Goal: Task Accomplishment & Management: Use online tool/utility

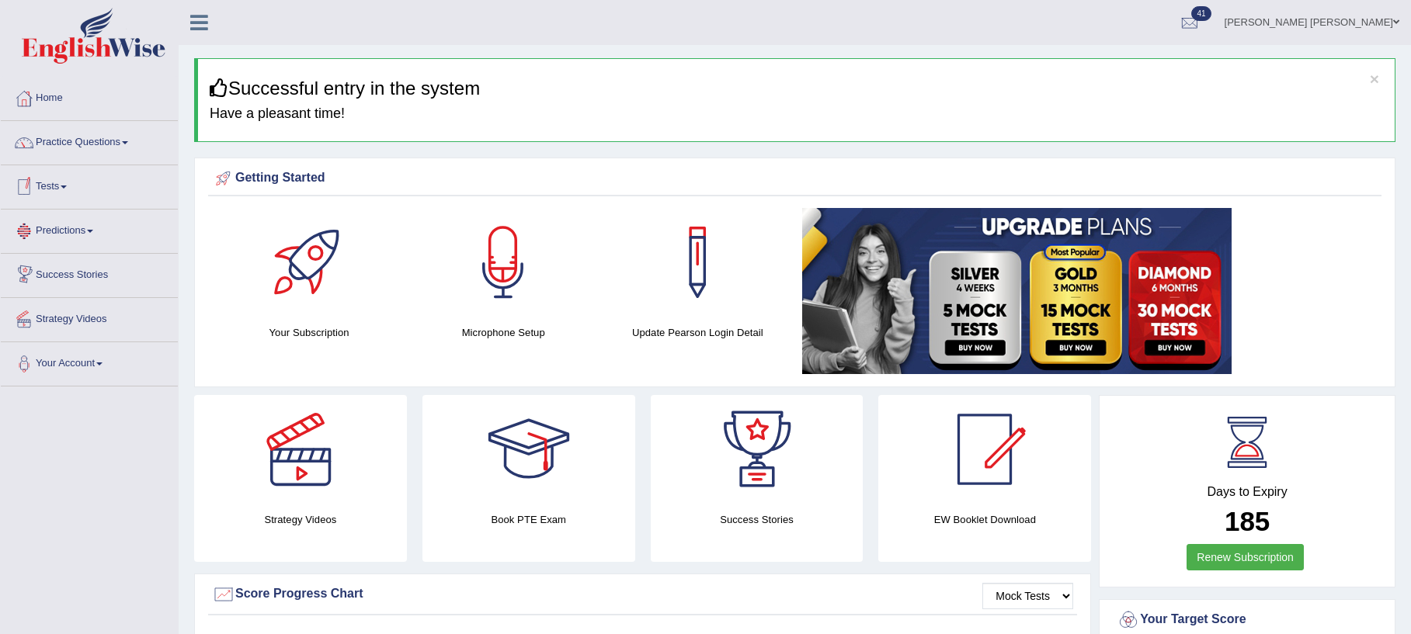
click at [68, 189] on link "Tests" at bounding box center [89, 184] width 177 height 39
click at [80, 250] on link "Take Mock Test" at bounding box center [101, 251] width 145 height 28
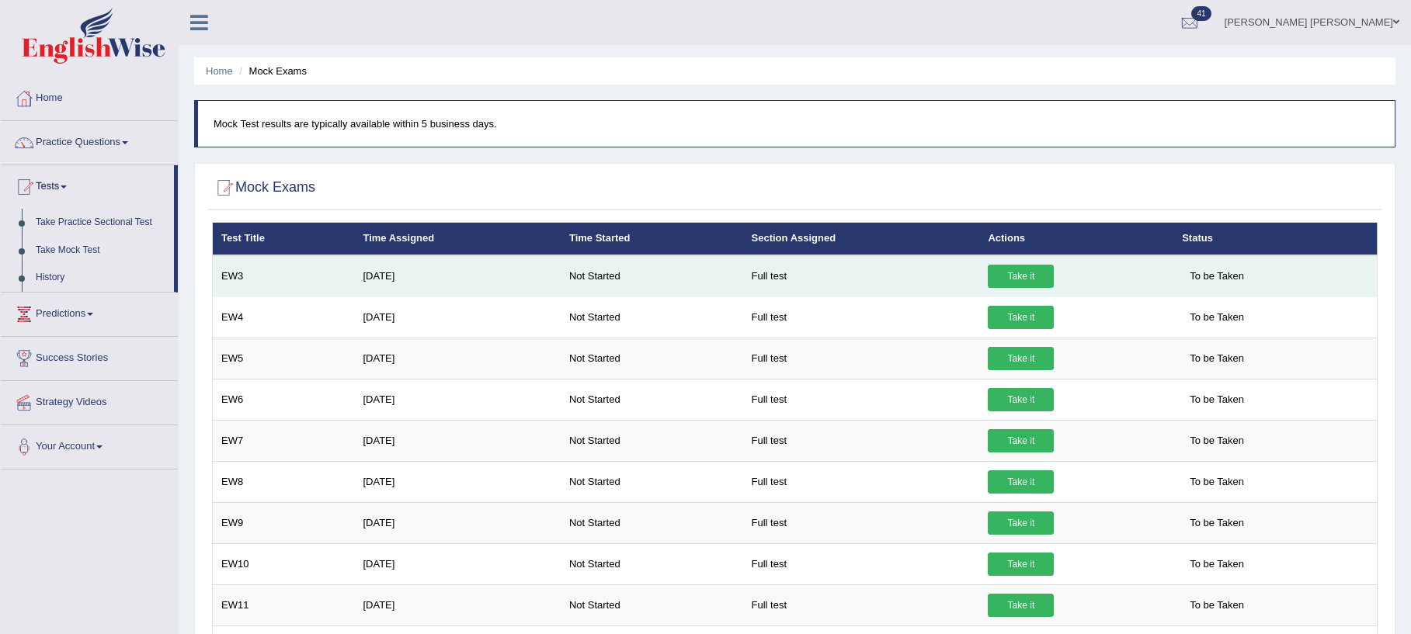
click at [1009, 279] on link "Take it" at bounding box center [1021, 276] width 66 height 23
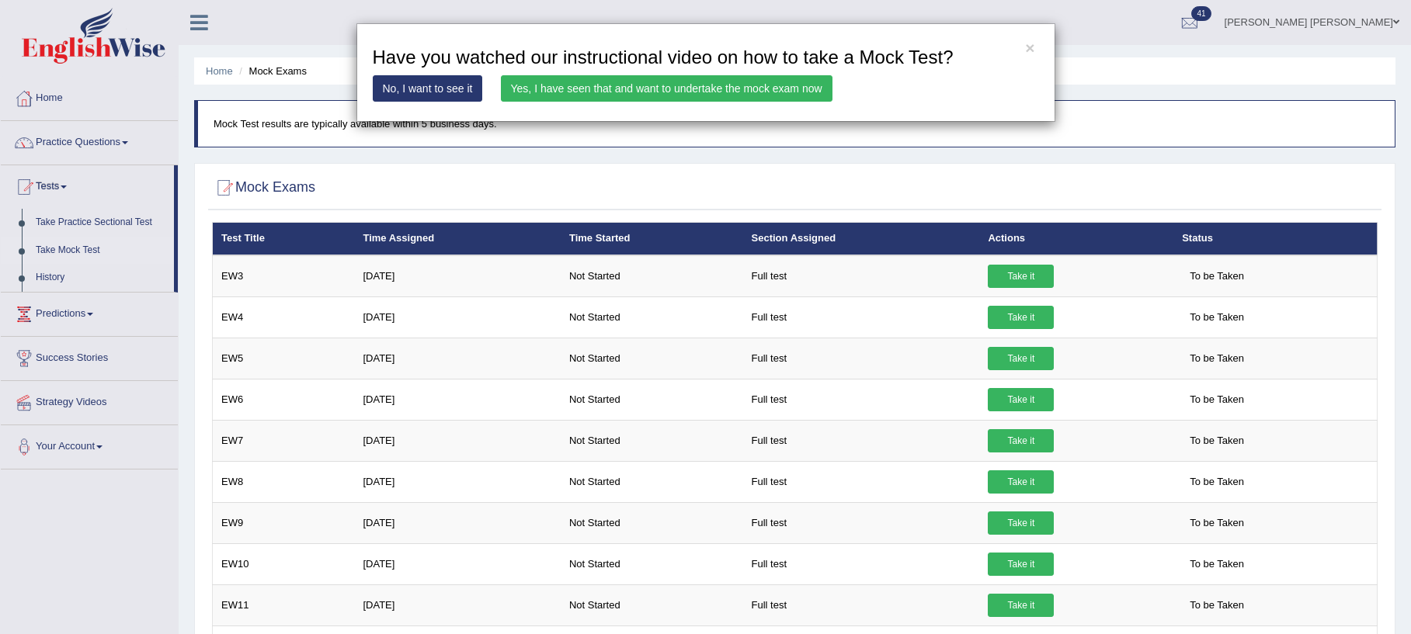
click at [623, 89] on link "Yes, I have seen that and want to undertake the mock exam now" at bounding box center [667, 88] width 332 height 26
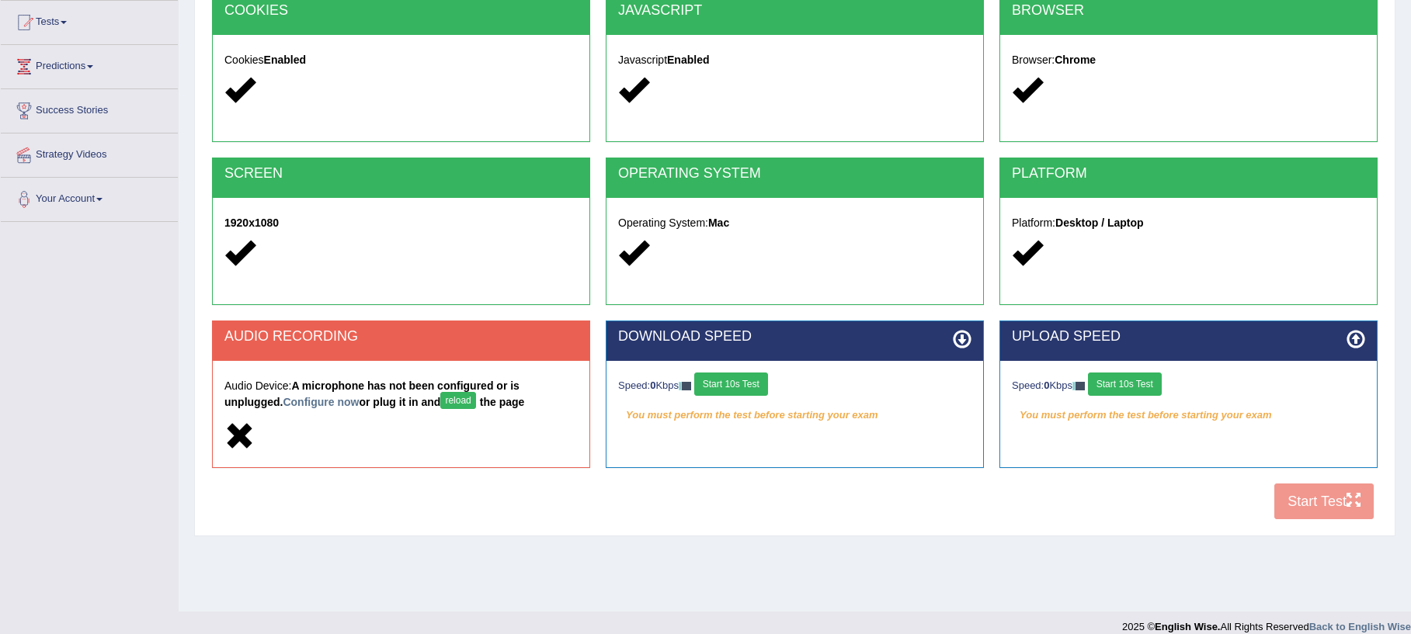
scroll to position [165, 0]
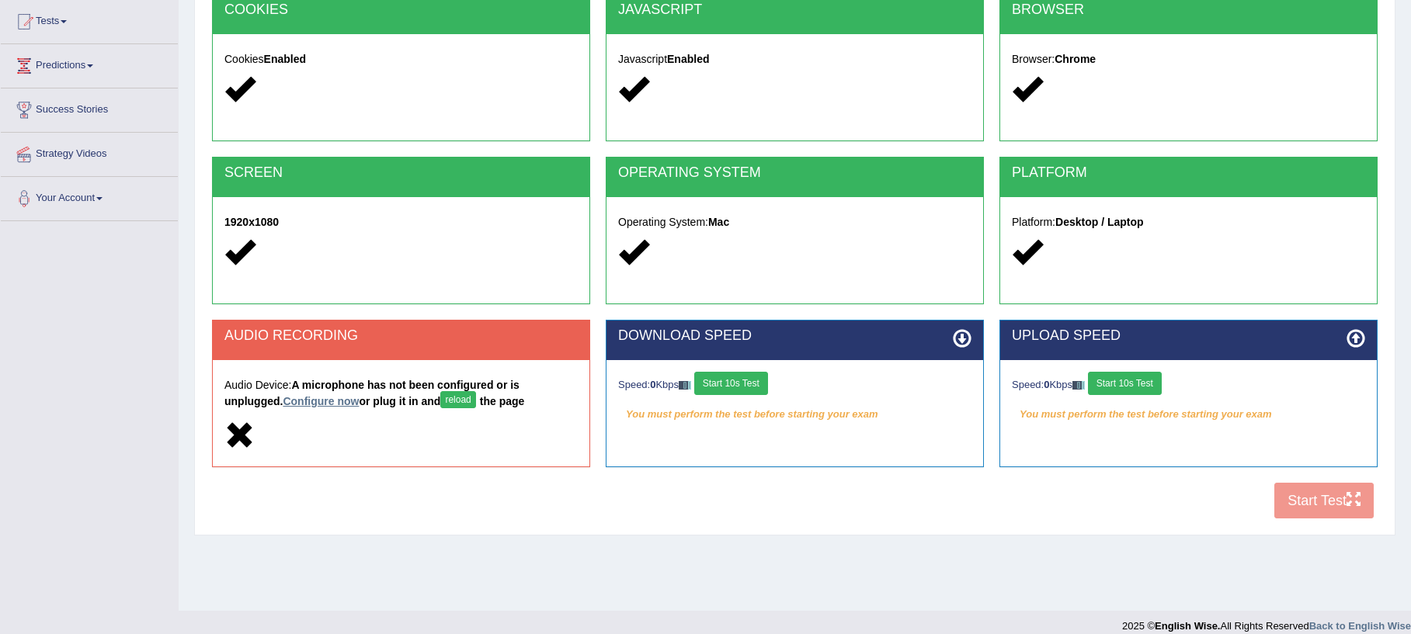
click at [331, 401] on link "Configure now" at bounding box center [321, 401] width 76 height 12
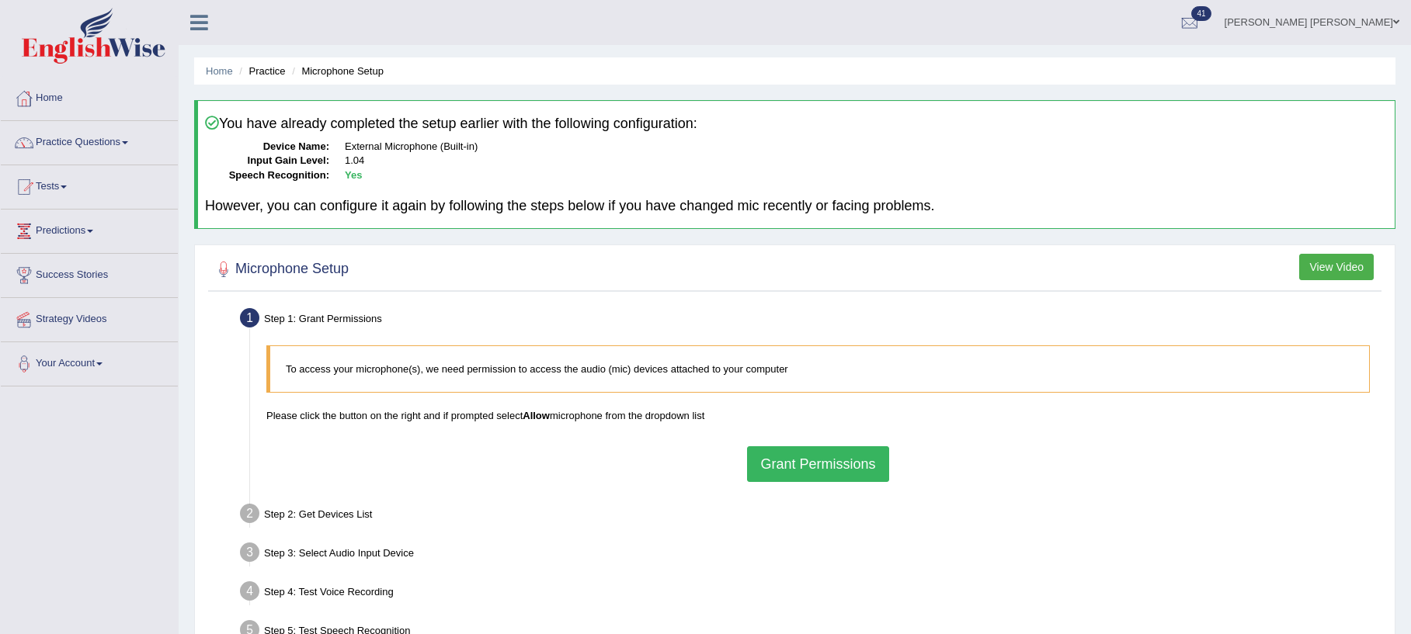
click at [819, 467] on button "Grant Permissions" at bounding box center [817, 464] width 141 height 36
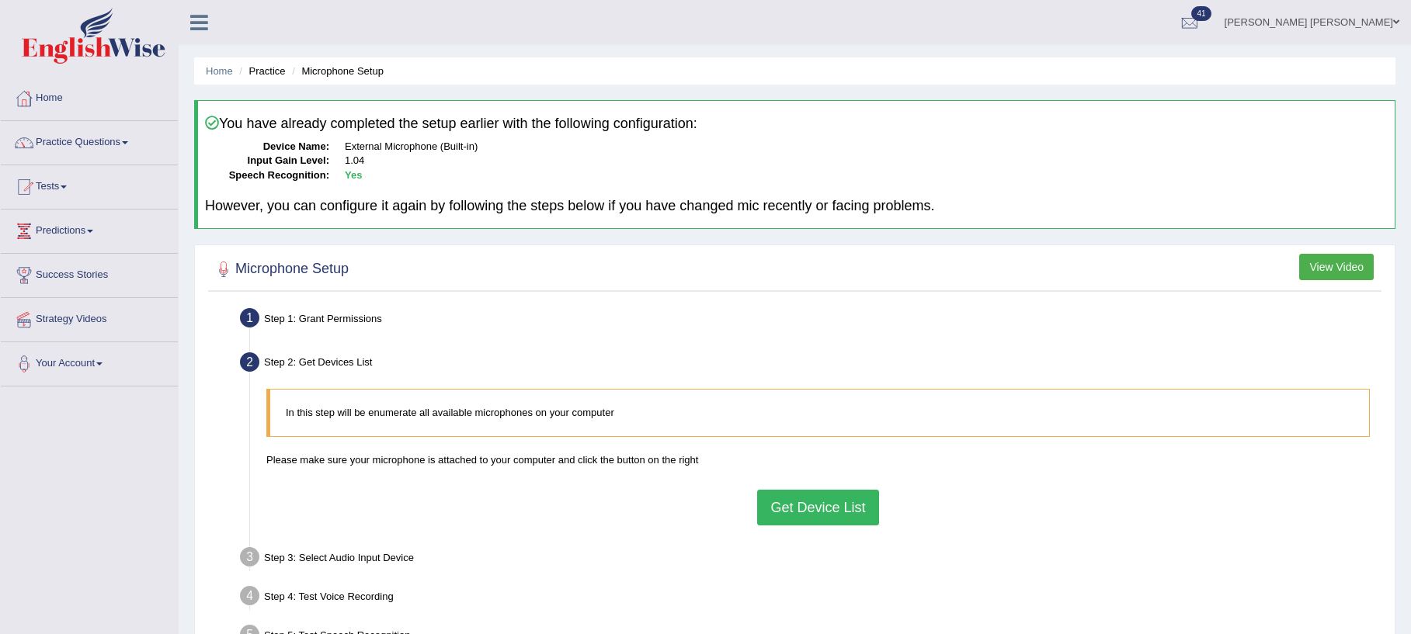
click at [816, 526] on div "In this step will be enumerate all available microphones on your computer Pleas…" at bounding box center [818, 456] width 1119 height 151
click at [810, 514] on button "Get Device List" at bounding box center [817, 508] width 121 height 36
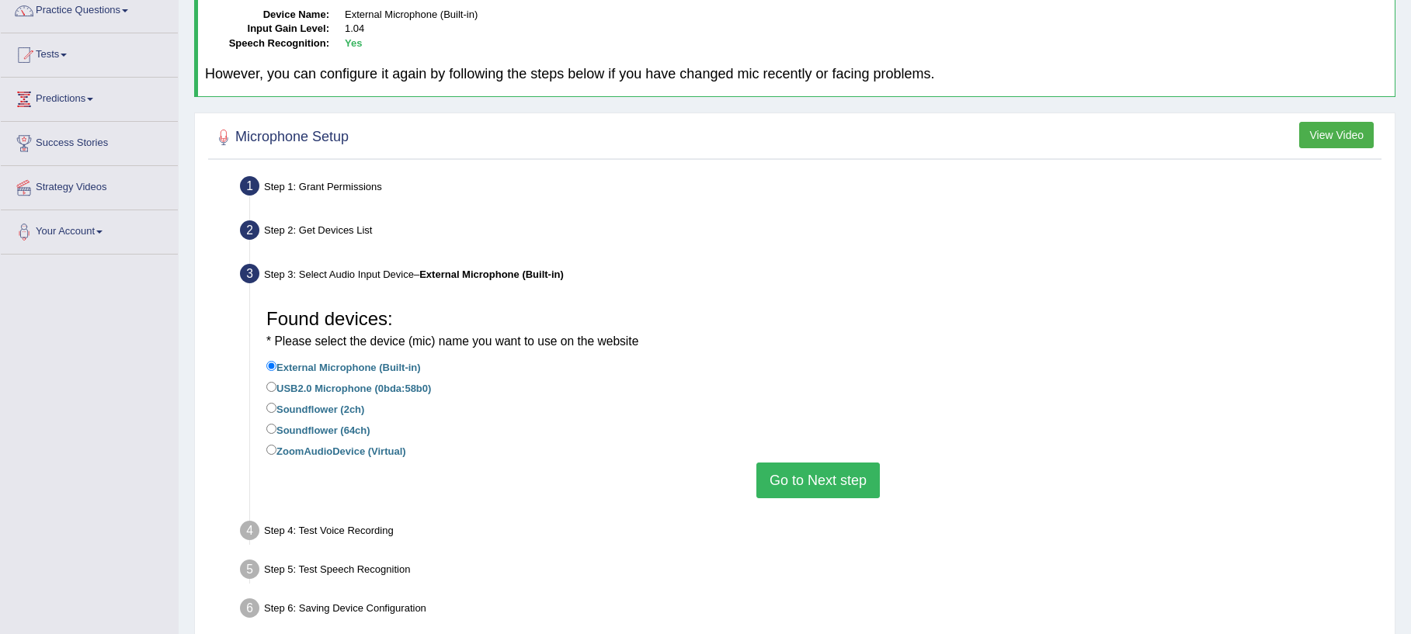
scroll to position [140, 0]
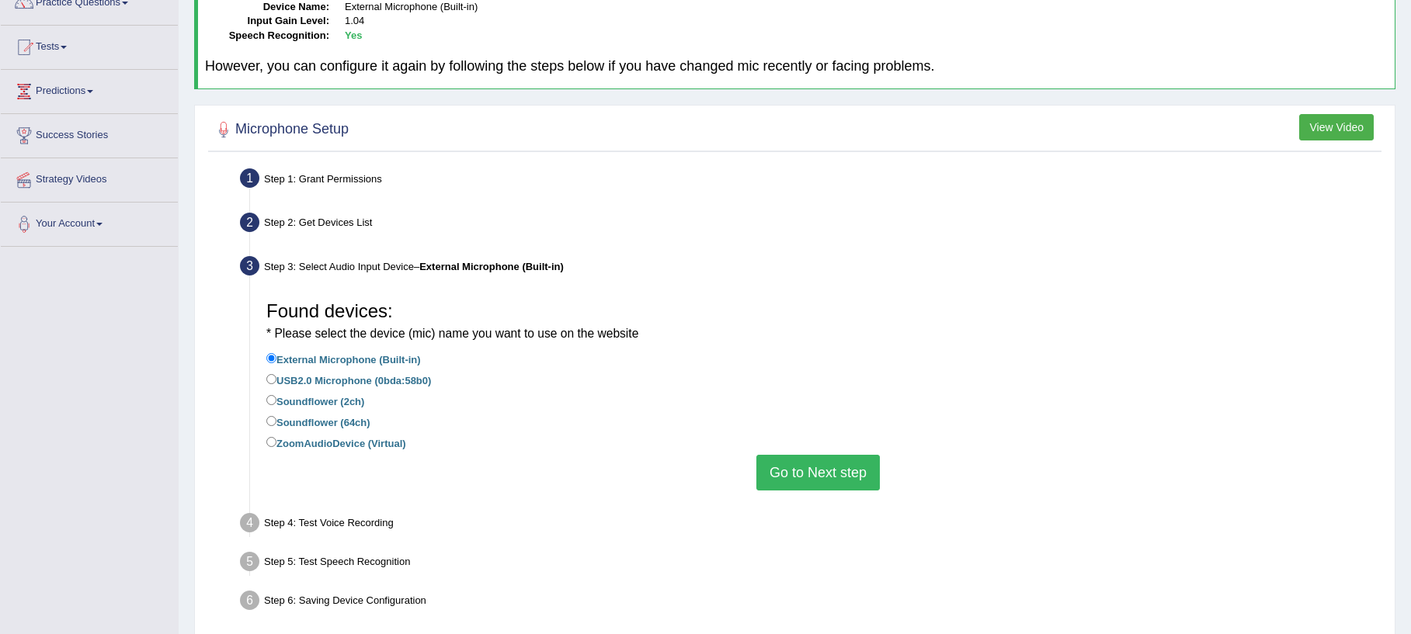
click at [764, 502] on ul "Step 1: Grant Permissions To access your microphone(s), we need permission to a…" at bounding box center [794, 392] width 1165 height 456
click at [785, 465] on button "Go to Next step" at bounding box center [817, 473] width 123 height 36
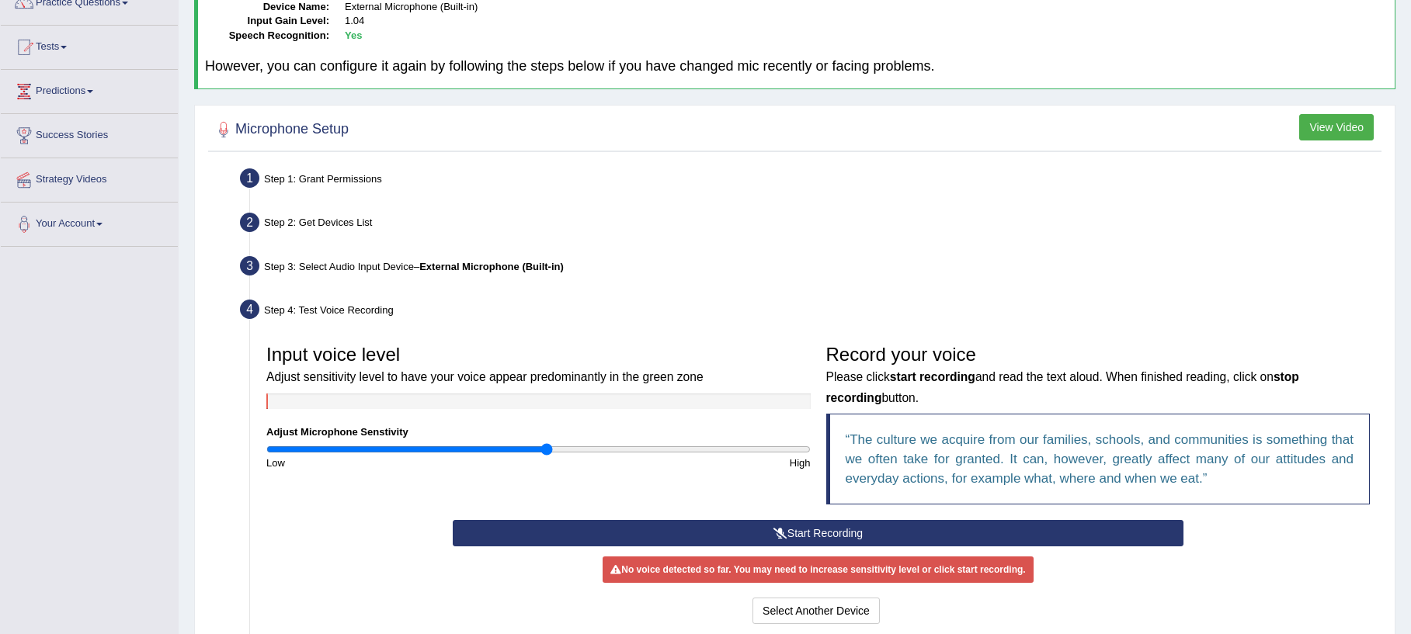
scroll to position [192, 0]
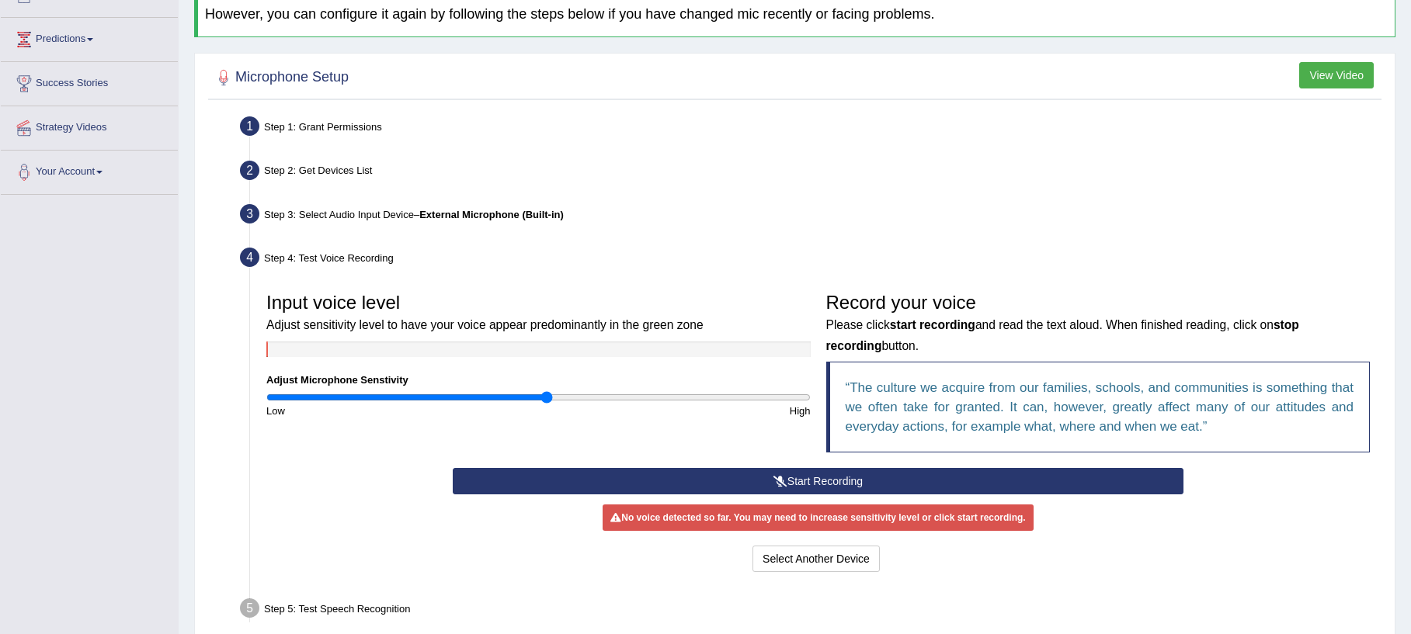
click at [675, 481] on button "Start Recording" at bounding box center [818, 481] width 731 height 26
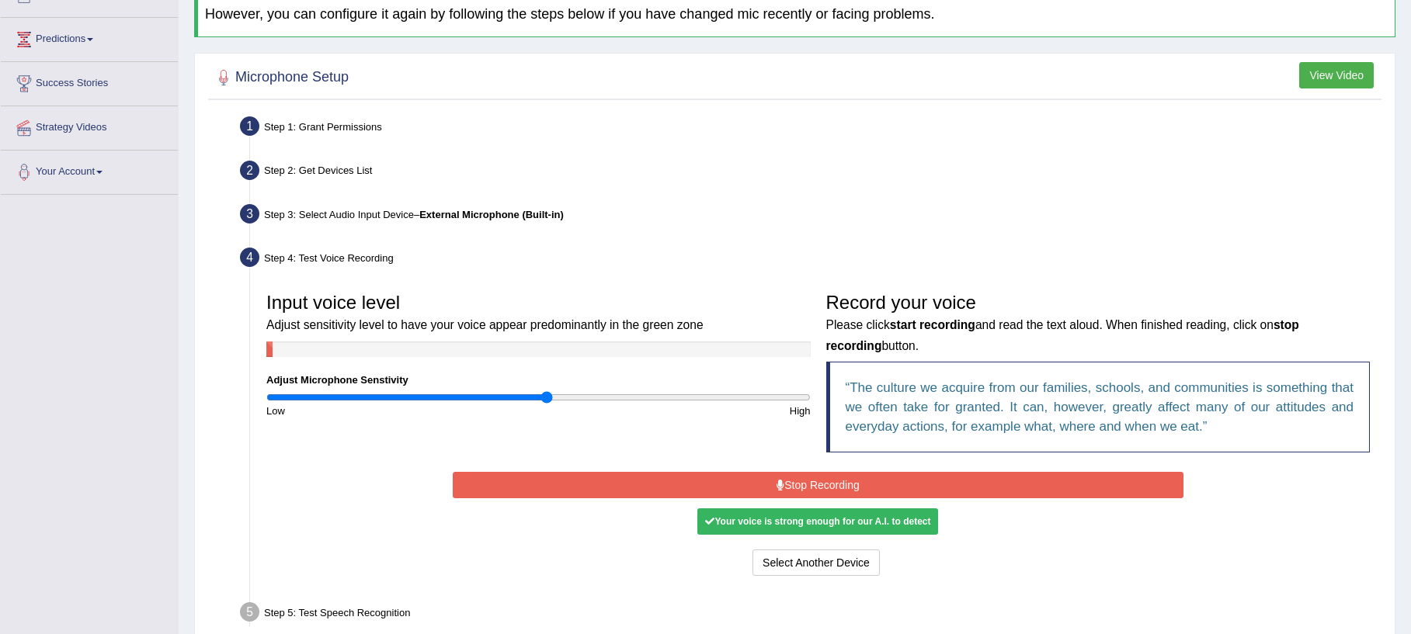
click at [675, 481] on button "Stop Recording" at bounding box center [818, 485] width 731 height 26
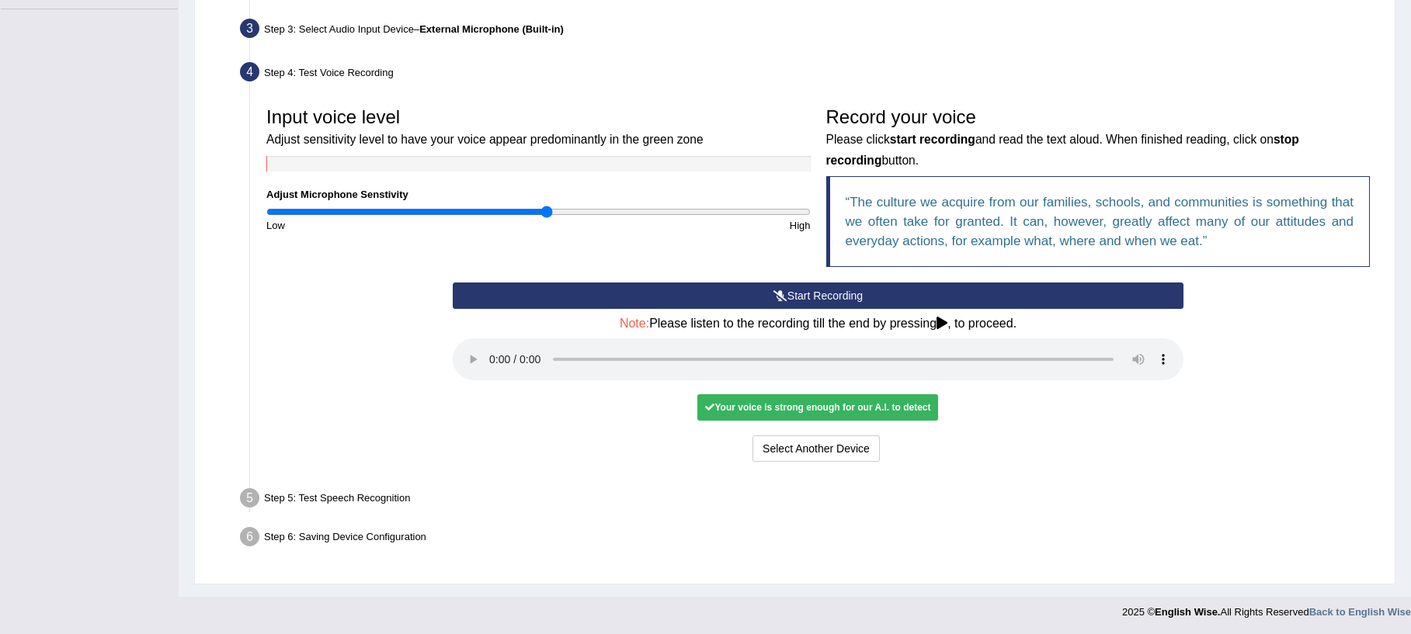
scroll to position [379, 0]
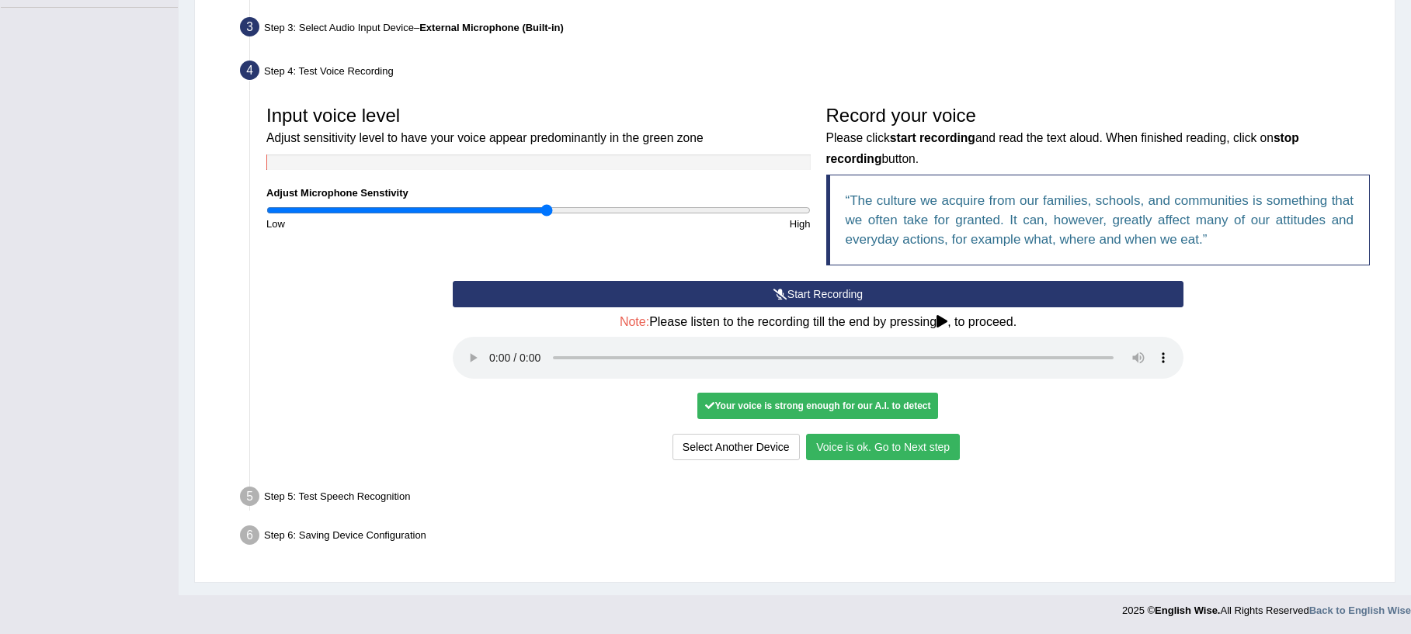
click at [879, 444] on button "Voice is ok. Go to Next step" at bounding box center [883, 447] width 154 height 26
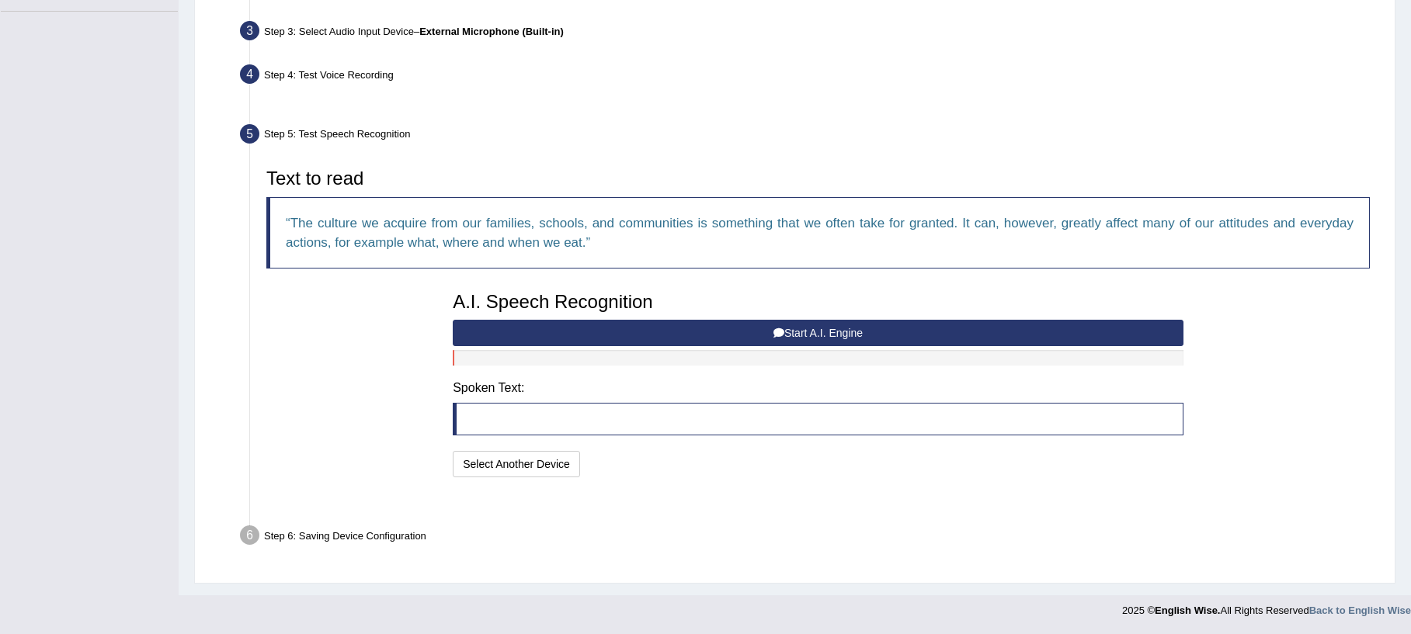
scroll to position [337, 0]
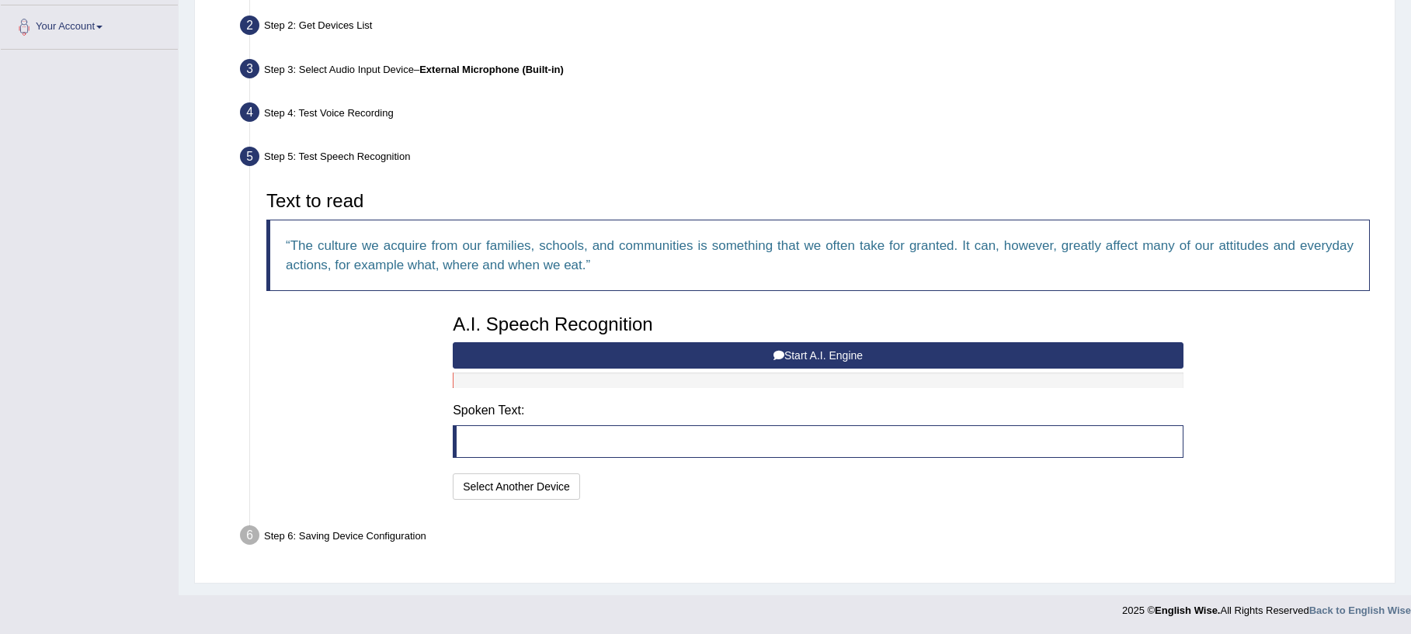
click at [518, 351] on button "Start A.I. Engine" at bounding box center [818, 355] width 731 height 26
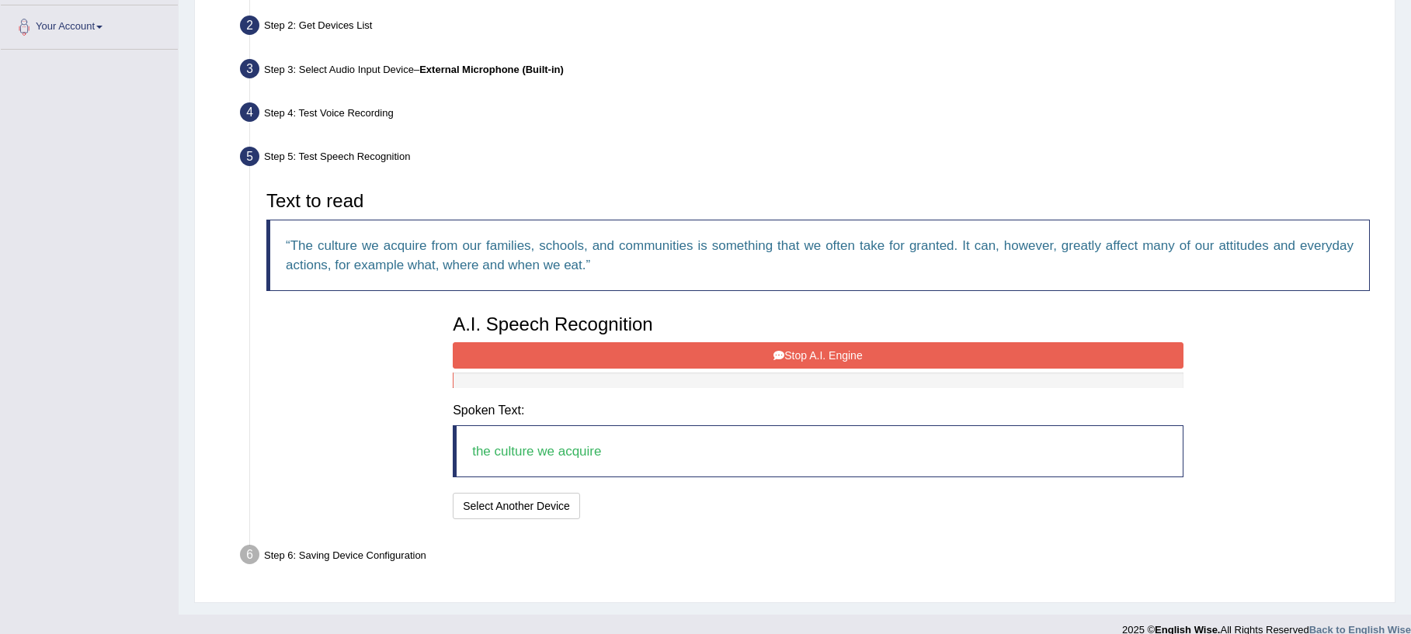
click at [480, 365] on button "Stop A.I. Engine" at bounding box center [818, 355] width 731 height 26
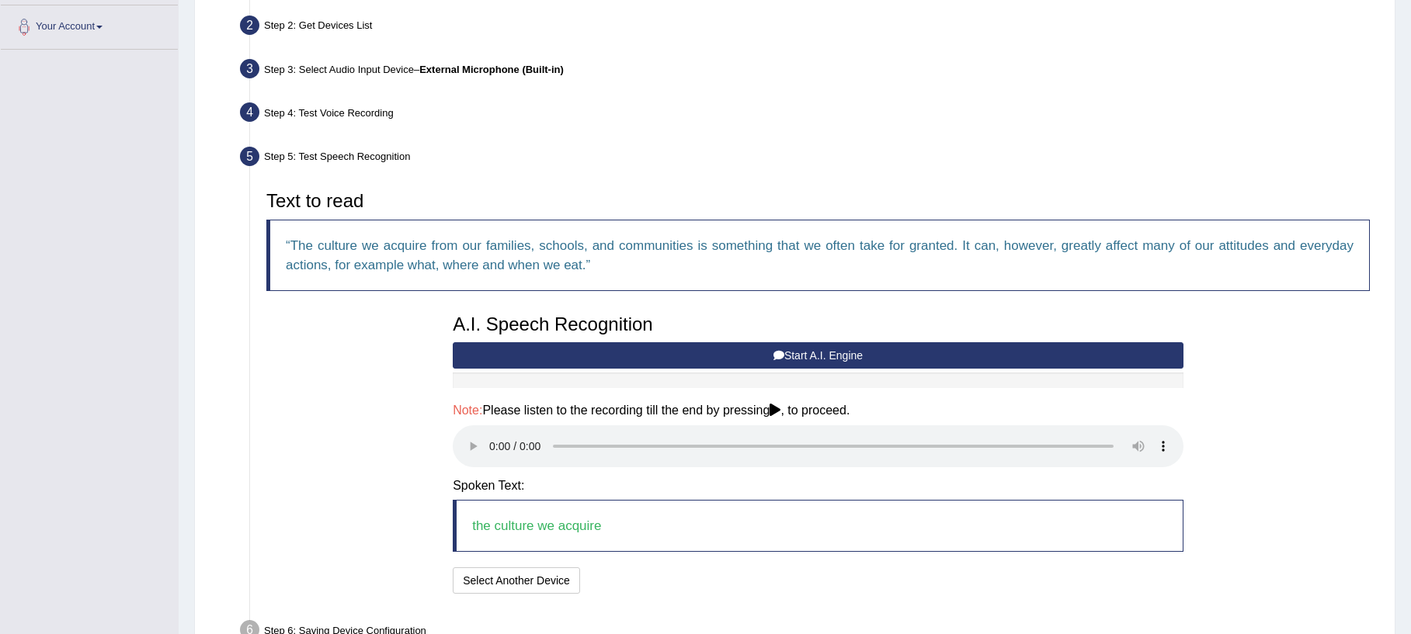
scroll to position [432, 0]
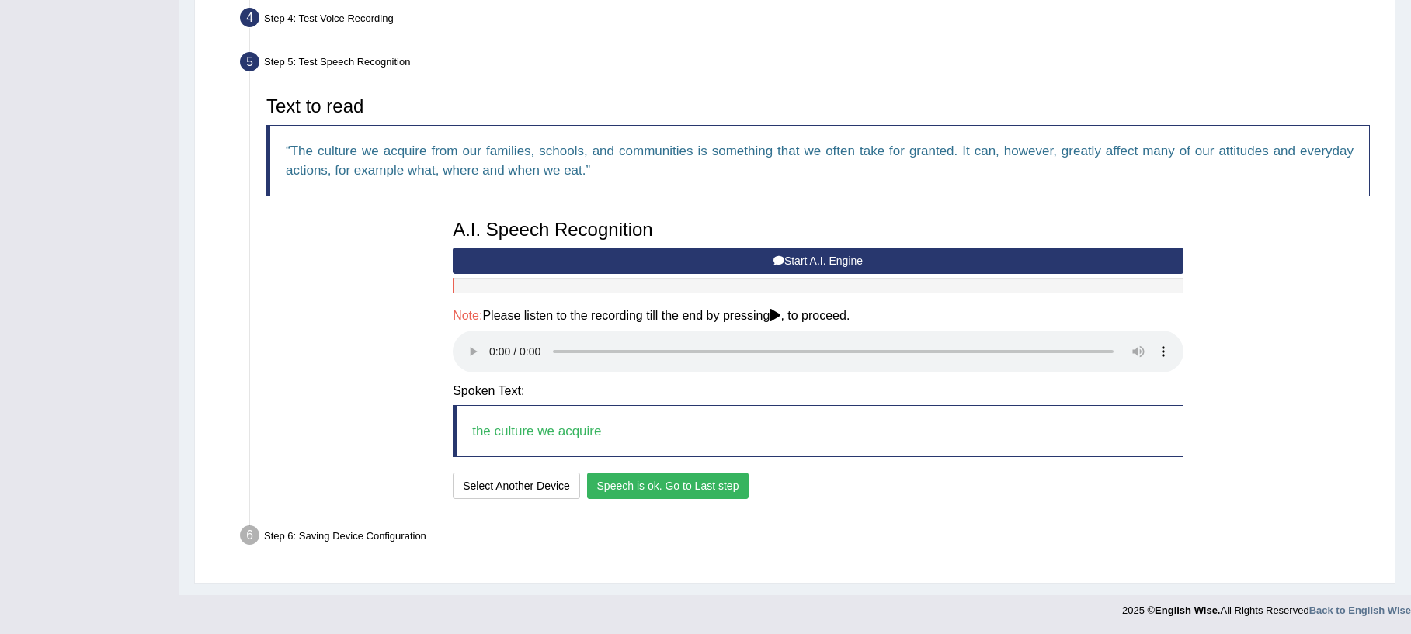
click at [638, 488] on button "Speech is ok. Go to Last step" at bounding box center [668, 486] width 162 height 26
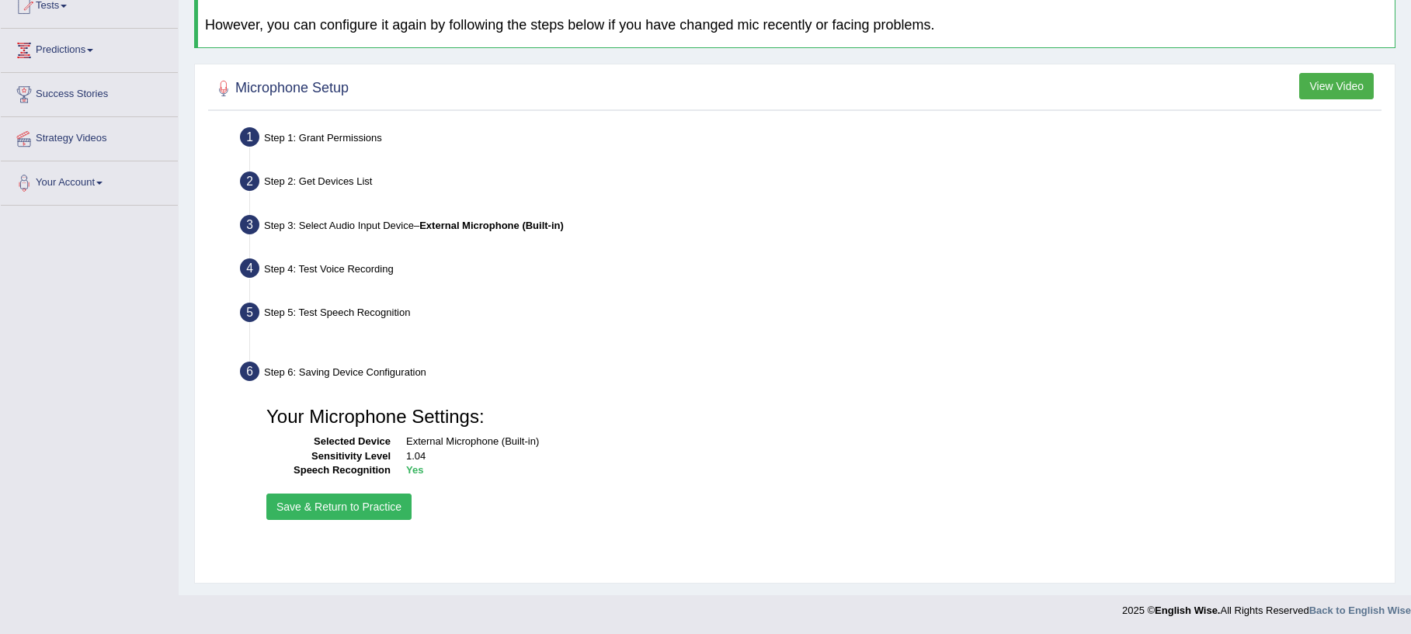
scroll to position [181, 0]
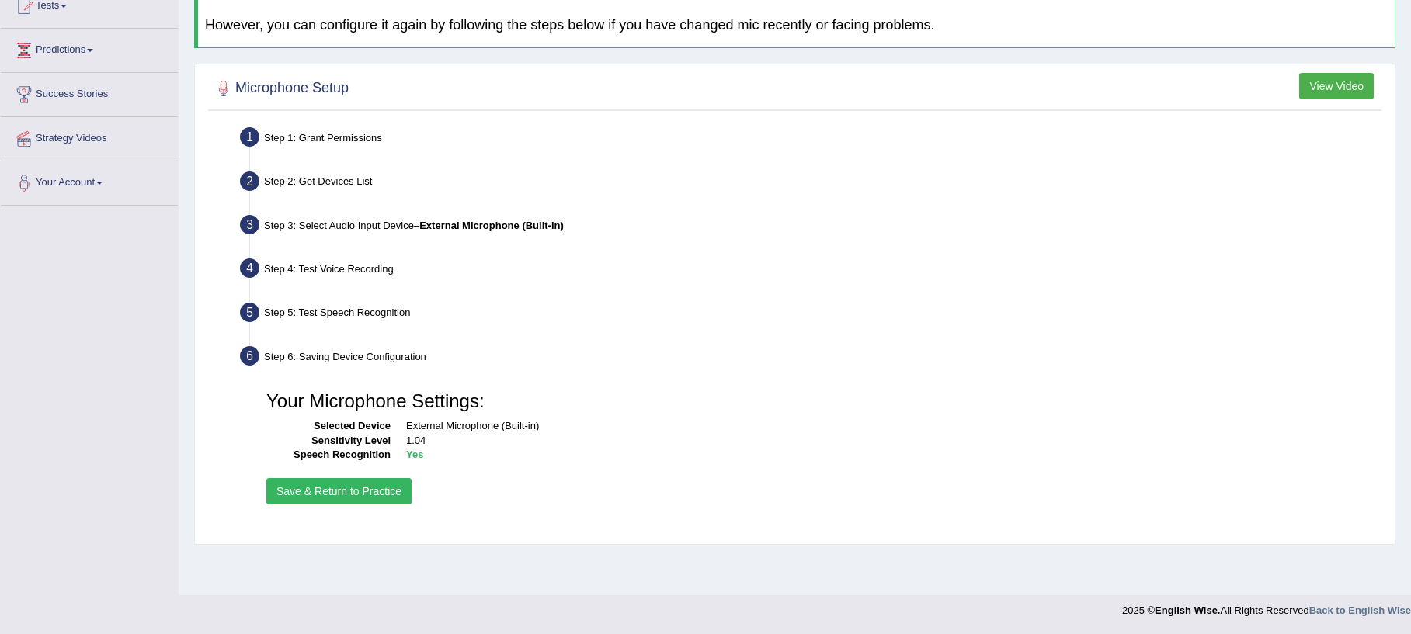
click at [255, 492] on li "Step 6: Saving Device Configuration Your Microphone Settings: Selected Device E…" at bounding box center [810, 429] width 1134 height 175
click at [287, 492] on button "Save & Return to Practice" at bounding box center [338, 491] width 145 height 26
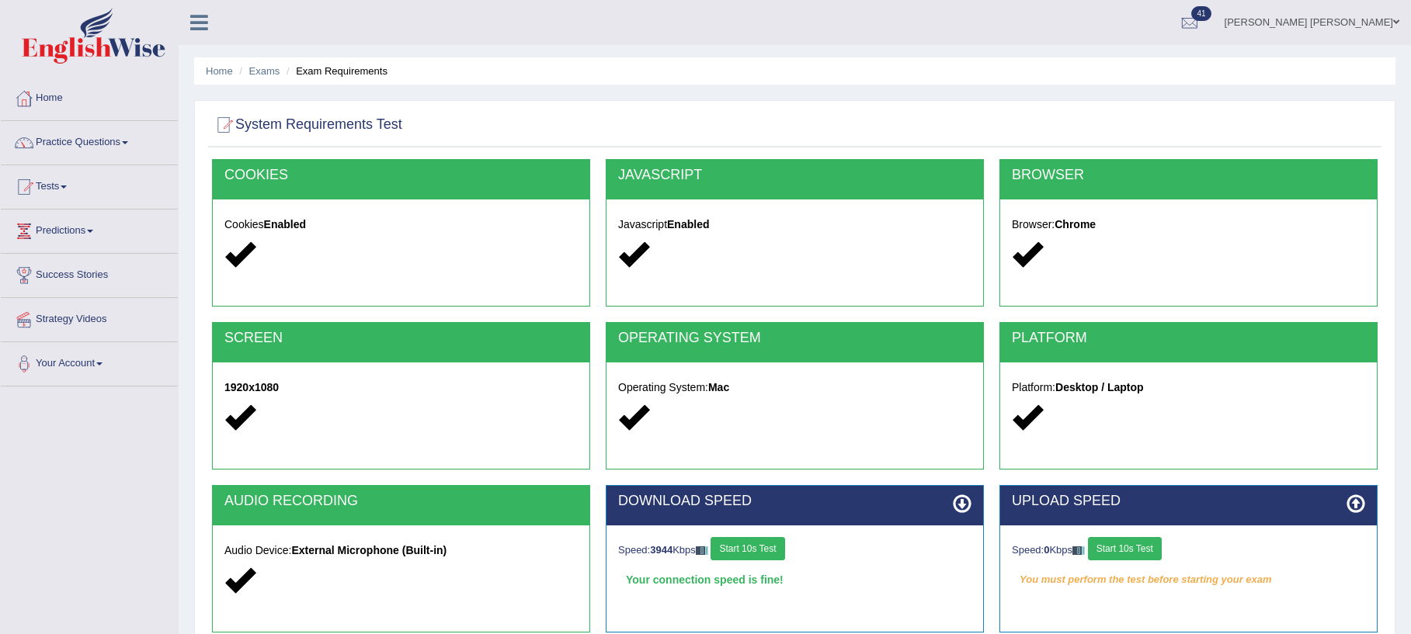
click at [1140, 552] on button "Start 10s Test" at bounding box center [1125, 548] width 74 height 23
click at [1142, 550] on button "Start 10s Test" at bounding box center [1141, 548] width 74 height 23
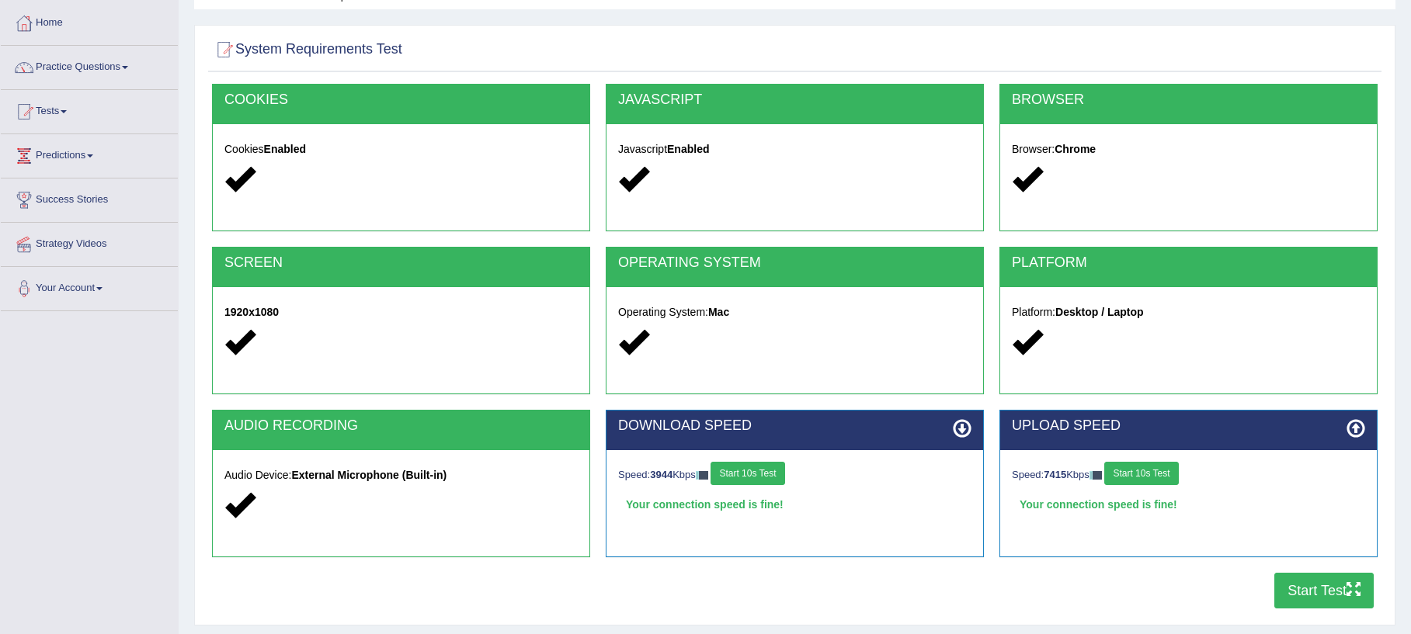
scroll to position [181, 0]
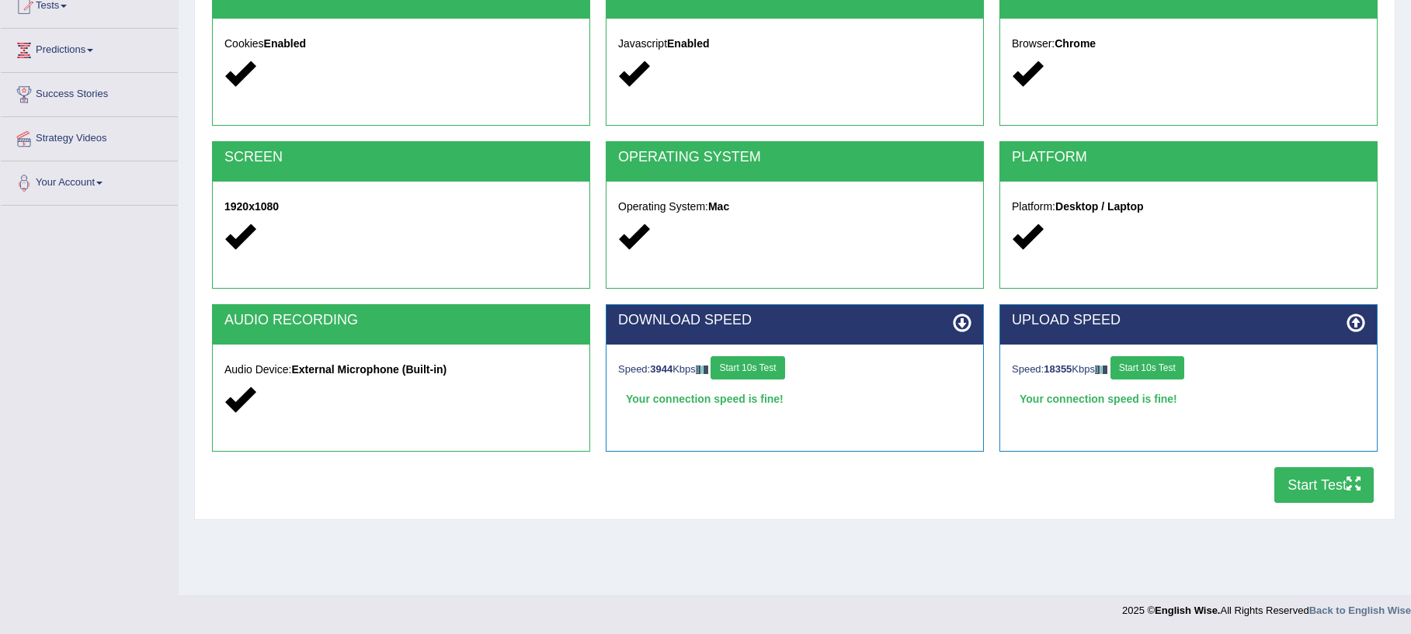
click at [1313, 504] on div "COOKIES Cookies Enabled JAVASCRIPT Javascript Enabled BROWSER Browser: Chrome S…" at bounding box center [794, 244] width 1173 height 533
click at [1310, 492] on button "Start Test" at bounding box center [1323, 485] width 99 height 36
